Goal: Information Seeking & Learning: Learn about a topic

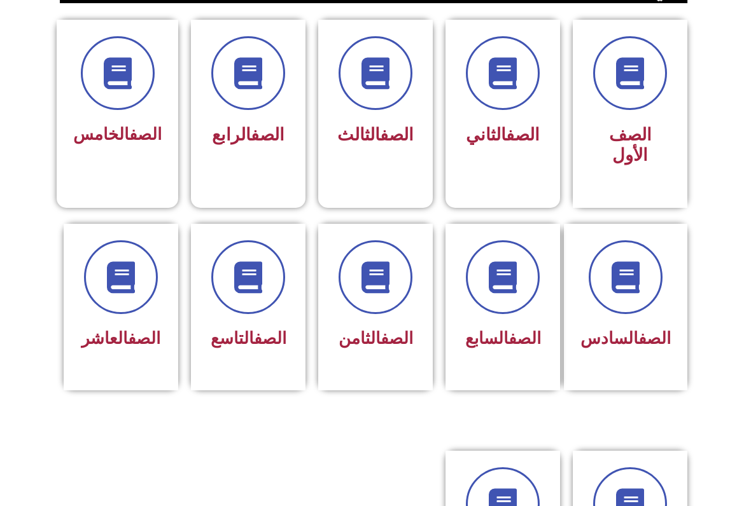
scroll to position [337, 0]
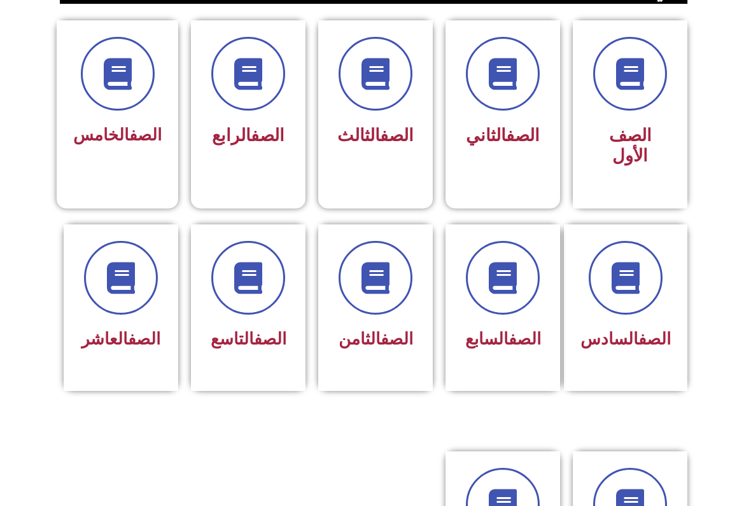
click at [416, 321] on div "الصف الثامن" at bounding box center [375, 308] width 115 height 167
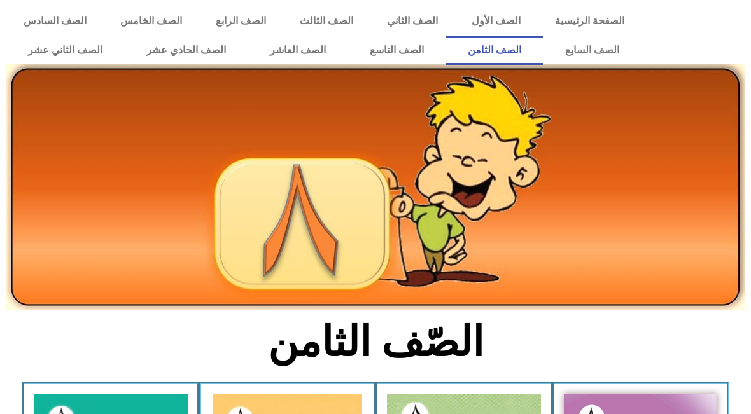
scroll to position [333, 0]
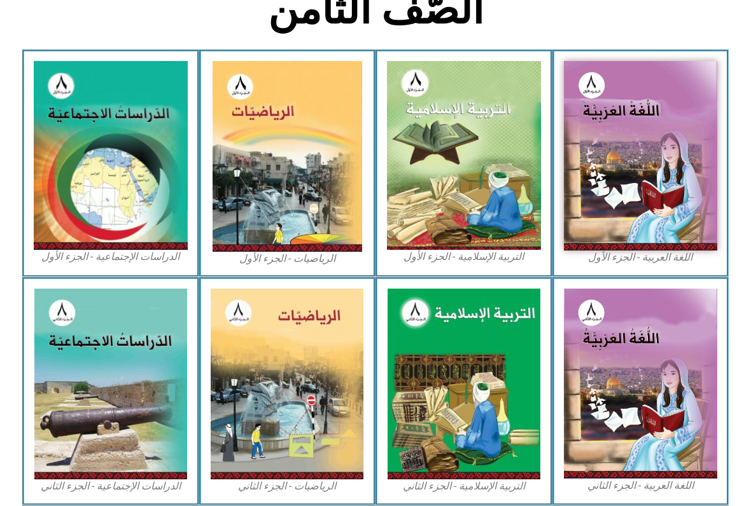
click at [162, 232] on img at bounding box center [111, 155] width 154 height 189
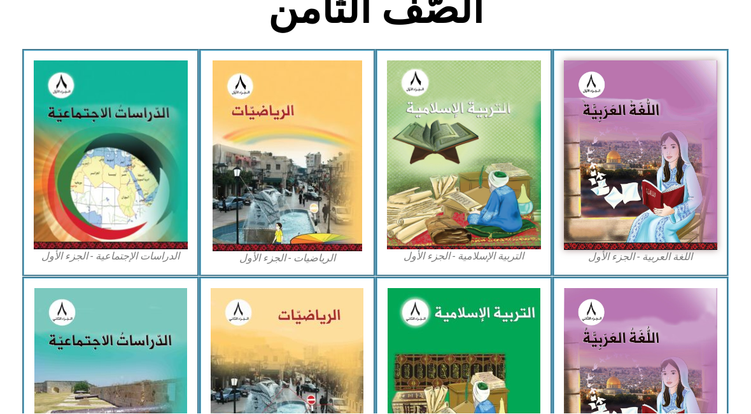
scroll to position [373, 0]
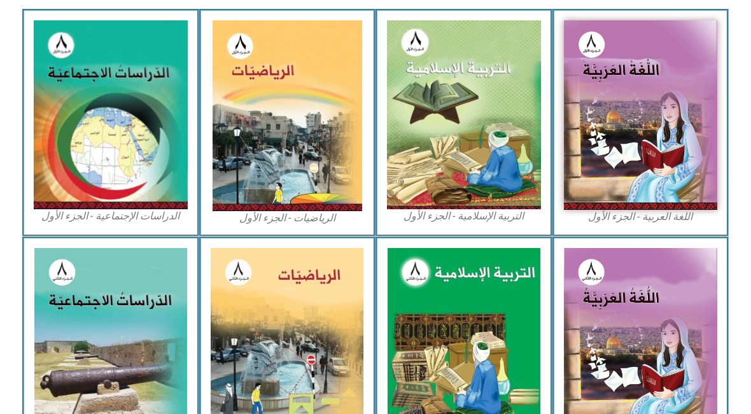
click at [162, 191] on img at bounding box center [111, 114] width 154 height 189
click at [167, 182] on img at bounding box center [111, 114] width 154 height 189
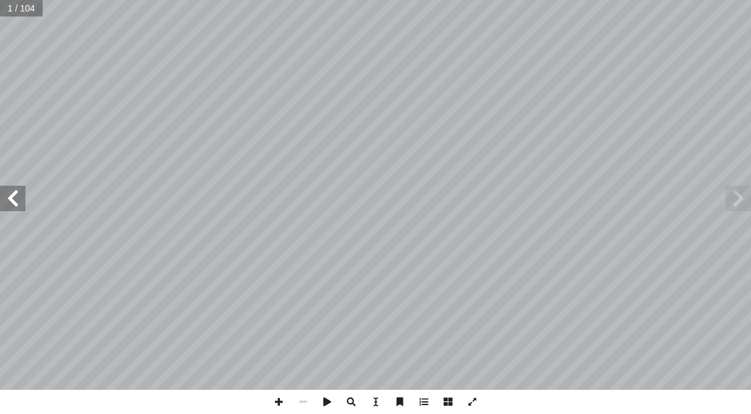
click at [20, 188] on span at bounding box center [12, 198] width 25 height 25
click at [6, 196] on span at bounding box center [12, 198] width 25 height 25
click at [14, 200] on span at bounding box center [12, 198] width 25 height 25
click at [13, 201] on span at bounding box center [12, 198] width 25 height 25
click at [21, 197] on span at bounding box center [12, 198] width 25 height 25
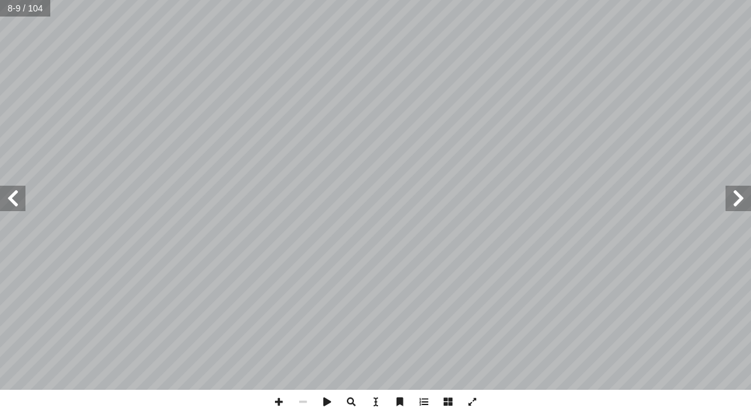
click at [22, 201] on span at bounding box center [12, 198] width 25 height 25
click at [20, 197] on span at bounding box center [12, 198] width 25 height 25
click at [23, 204] on span at bounding box center [12, 198] width 25 height 25
click at [10, 198] on span at bounding box center [12, 198] width 25 height 25
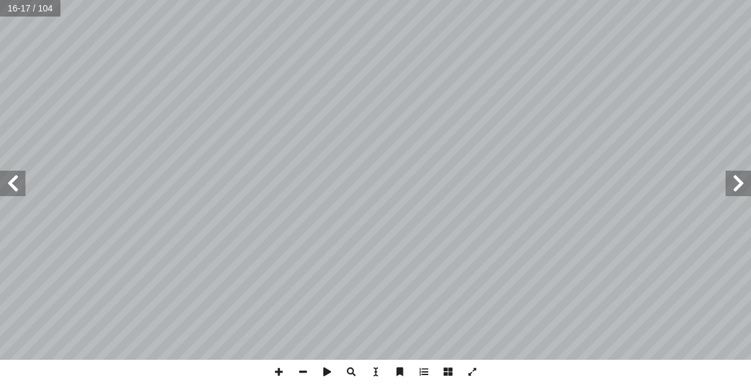
click at [7, 185] on span at bounding box center [12, 182] width 25 height 25
click at [619, 41] on span "ها، كما ا" at bounding box center [623, 49] width 41 height 17
click at [612, 42] on span "ها، كما ا" at bounding box center [623, 49] width 41 height 17
